Goal: Find specific page/section: Find specific page/section

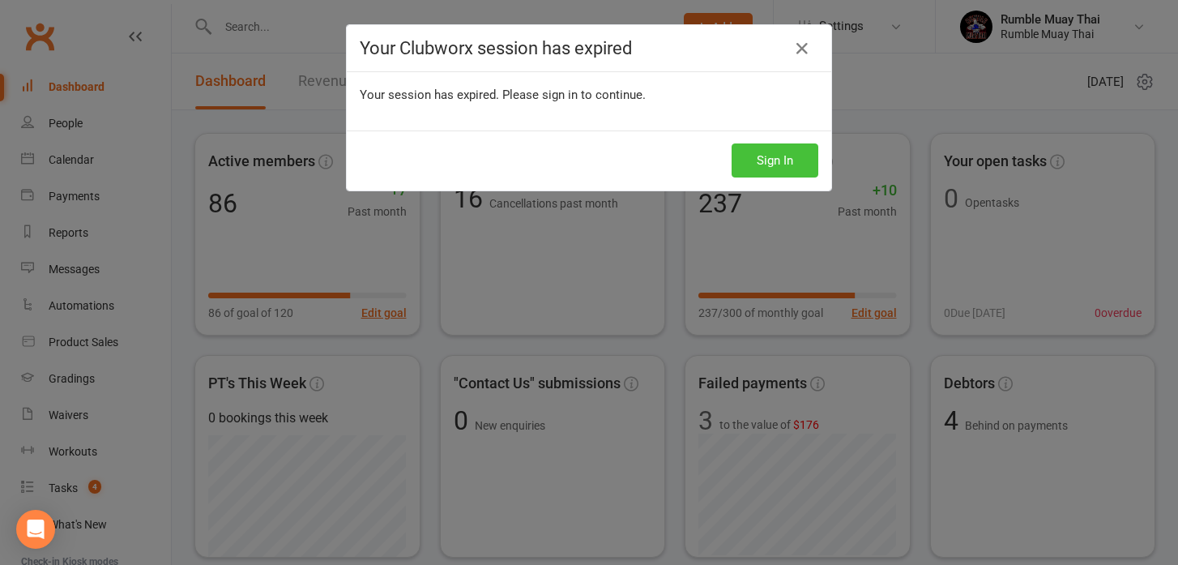
click at [780, 167] on button "Sign In" at bounding box center [775, 160] width 87 height 34
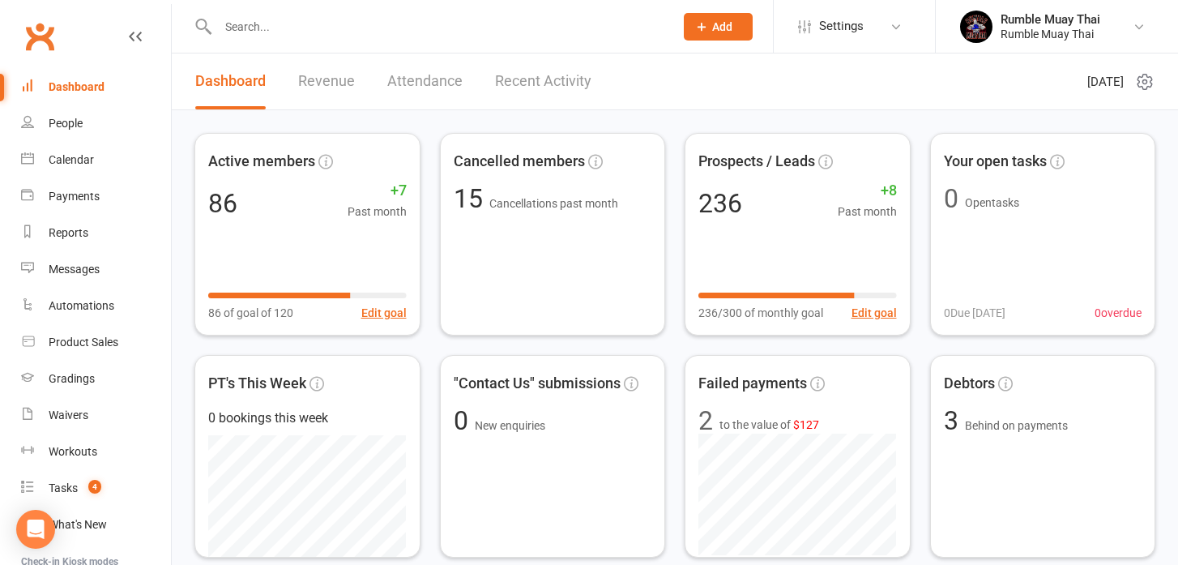
click at [264, 25] on input "text" at bounding box center [438, 26] width 450 height 23
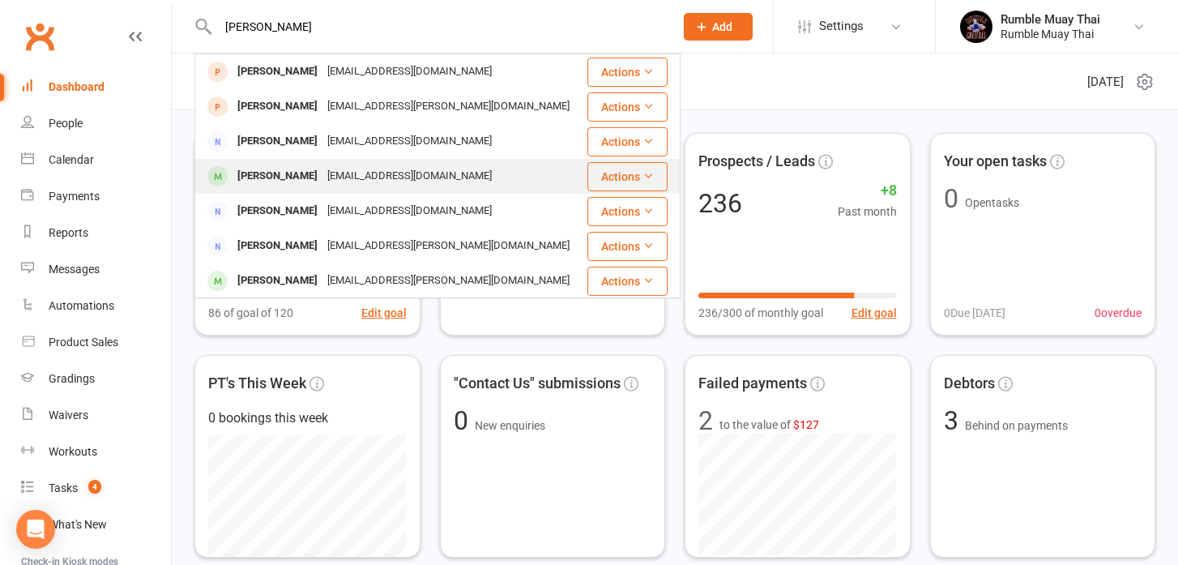
type input "jas"
click at [242, 180] on div "Jason Lock" at bounding box center [278, 175] width 90 height 23
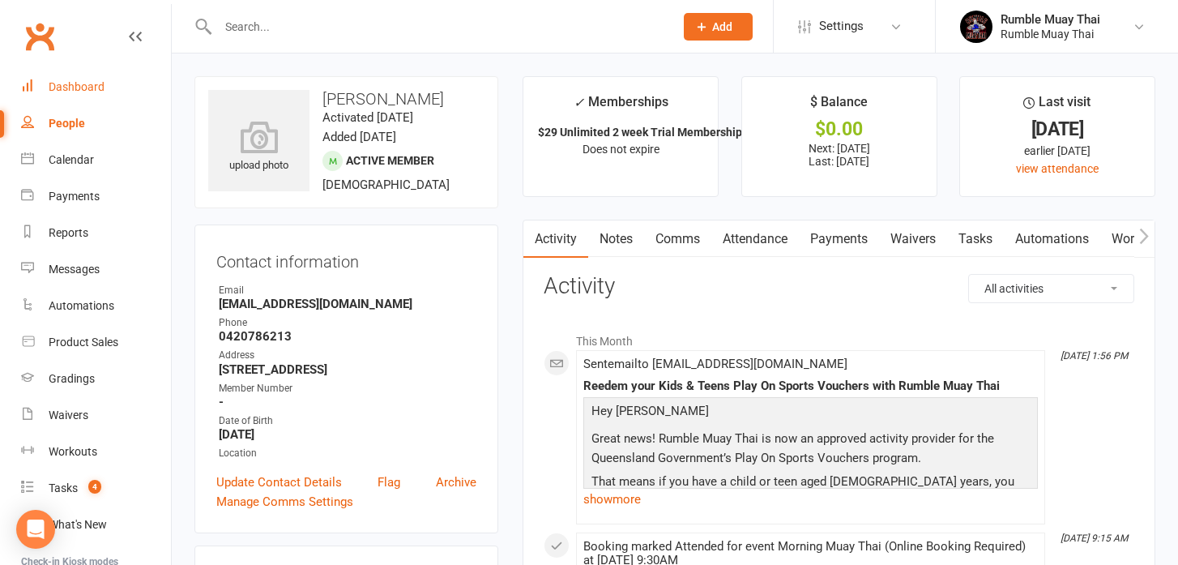
click at [63, 87] on div "Dashboard" at bounding box center [77, 86] width 56 height 13
